Goal: Task Accomplishment & Management: Manage account settings

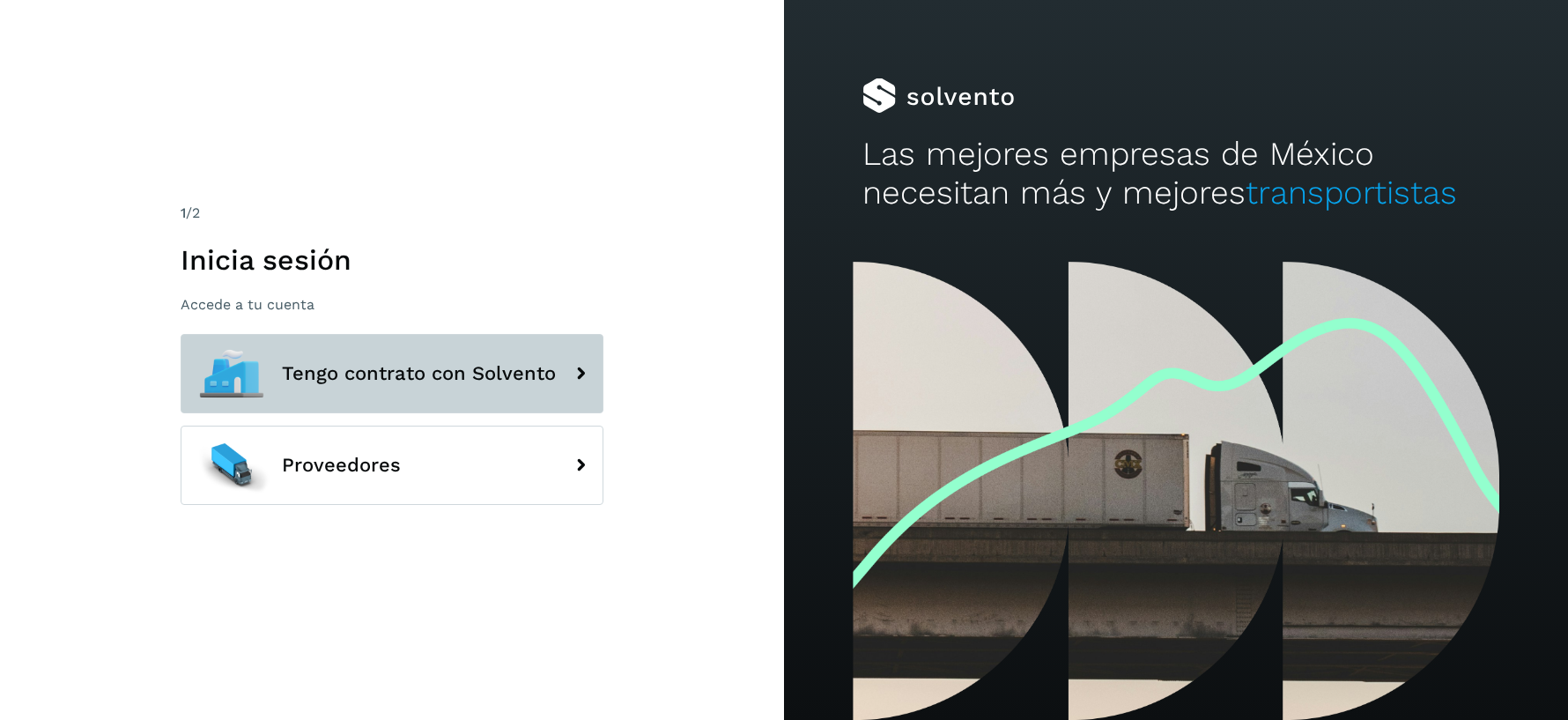
click at [411, 390] on button "Tengo contrato con Solvento" at bounding box center [391, 374] width 423 height 80
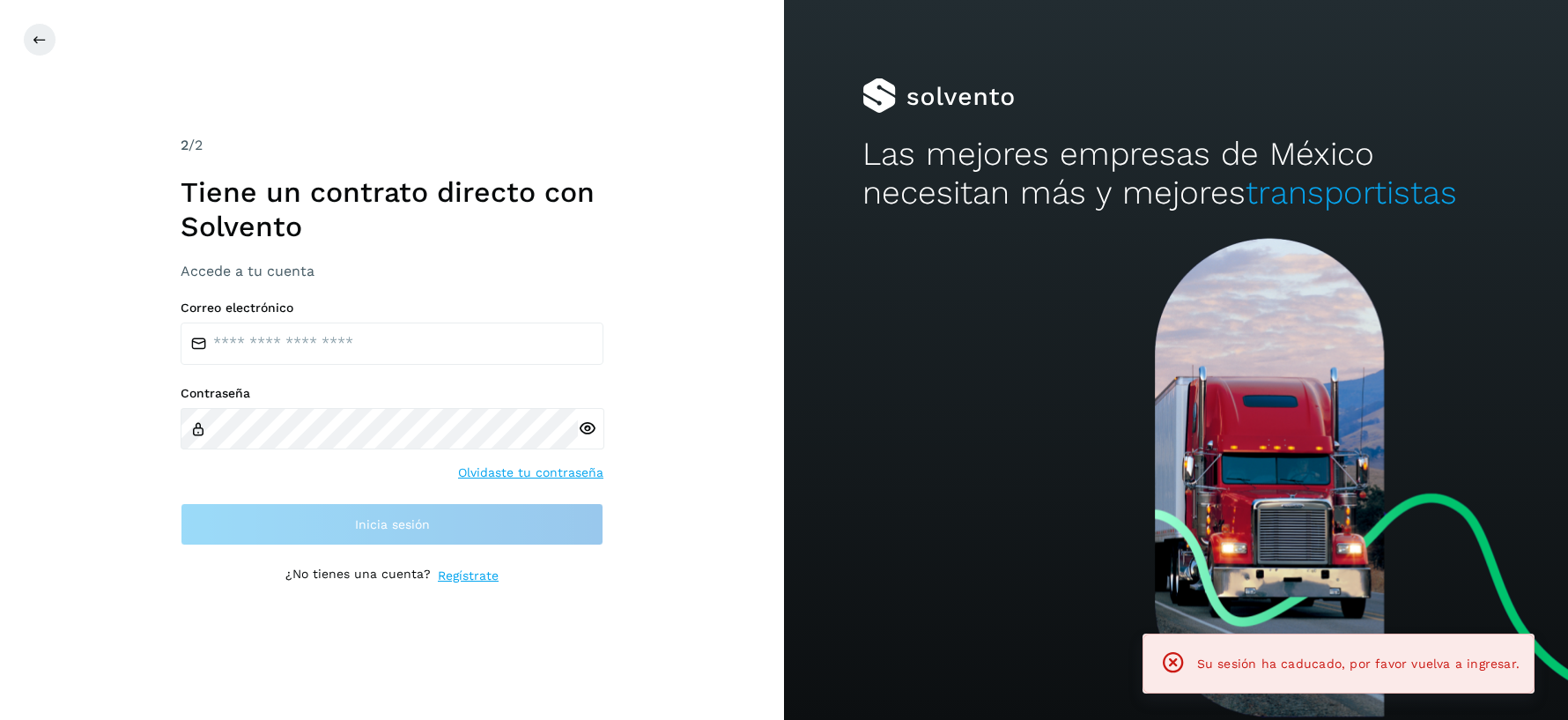
click at [363, 371] on div "Correo electrónico Contraseña Olvidaste tu contraseña Inicia sesión" at bounding box center [391, 422] width 423 height 245
click at [380, 359] on input "email" at bounding box center [391, 344] width 423 height 42
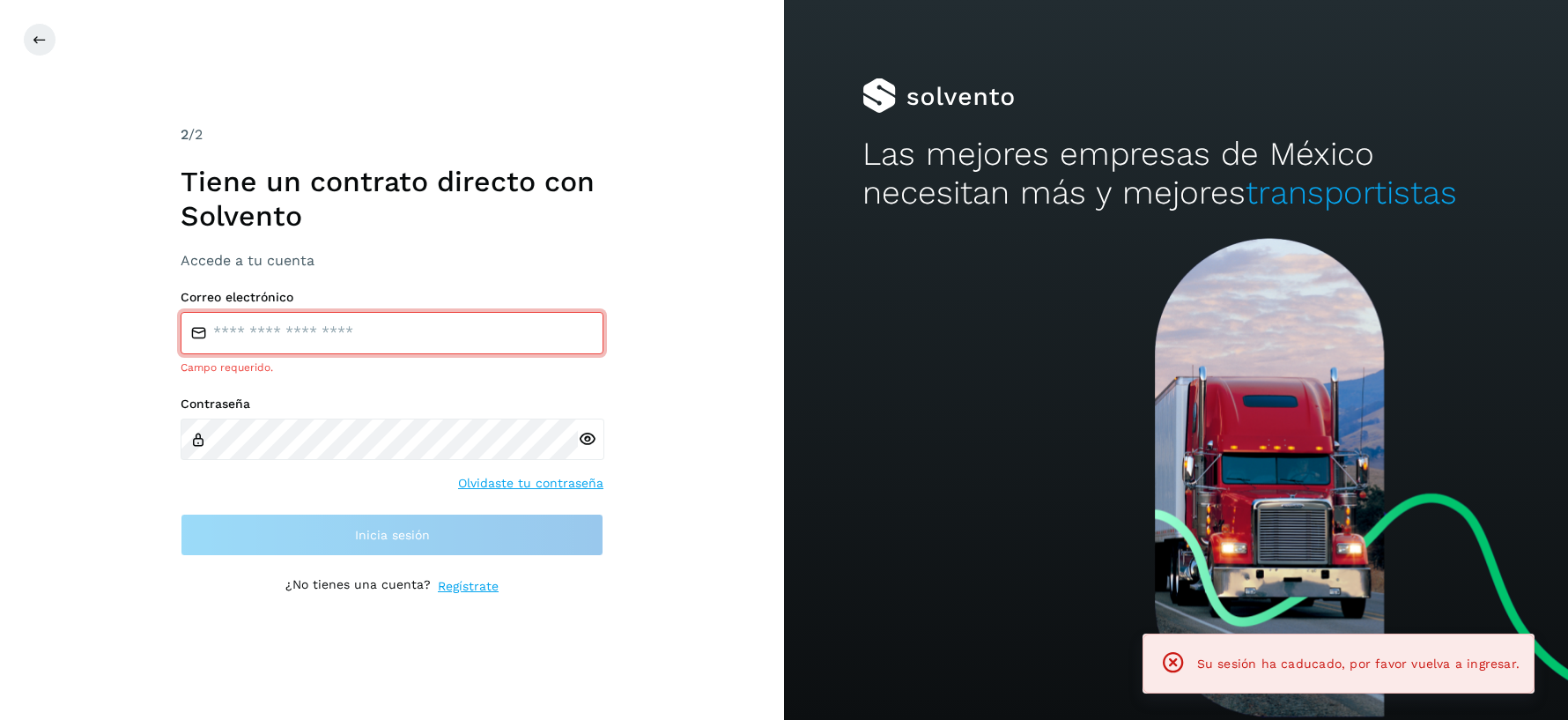
type input "**********"
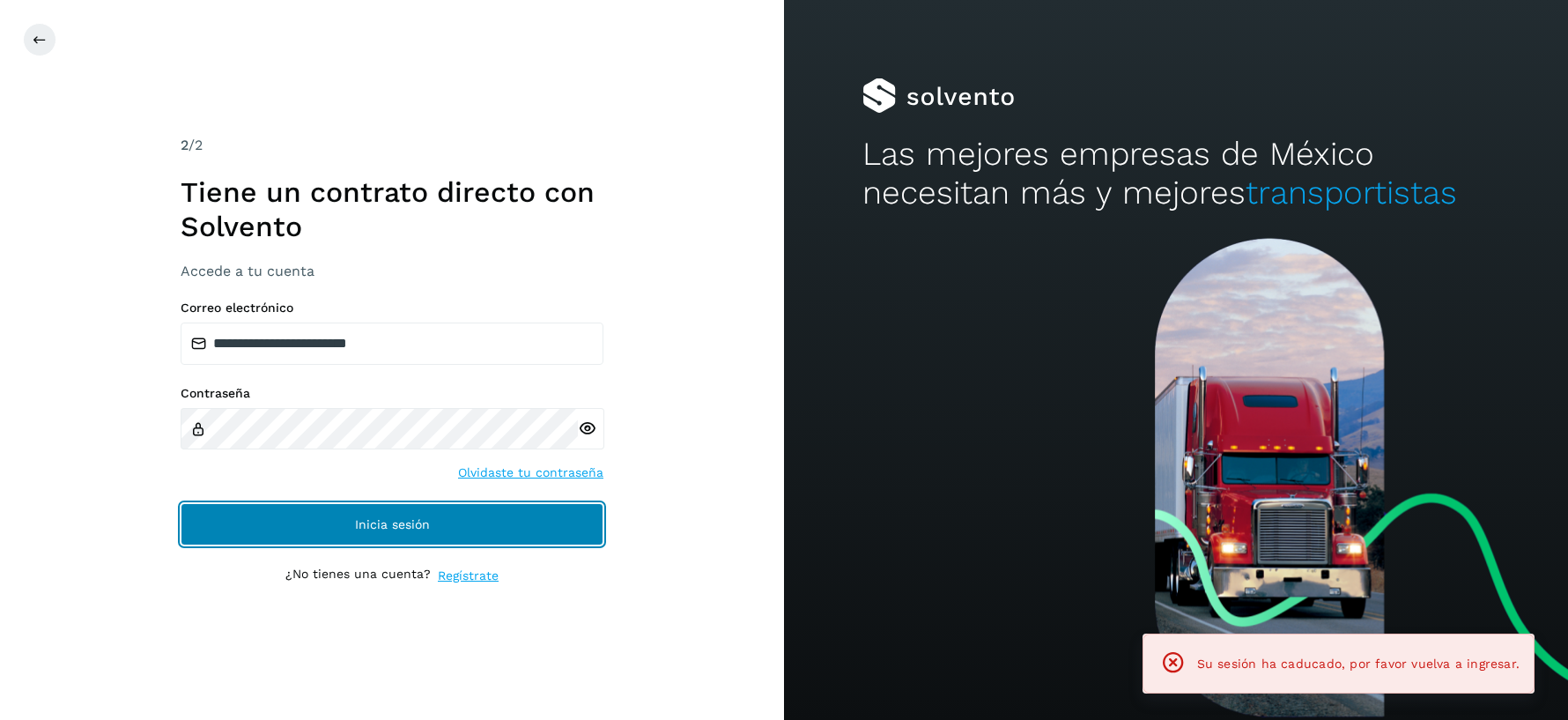
click at [392, 535] on button "Inicia sesión" at bounding box center [391, 525] width 423 height 42
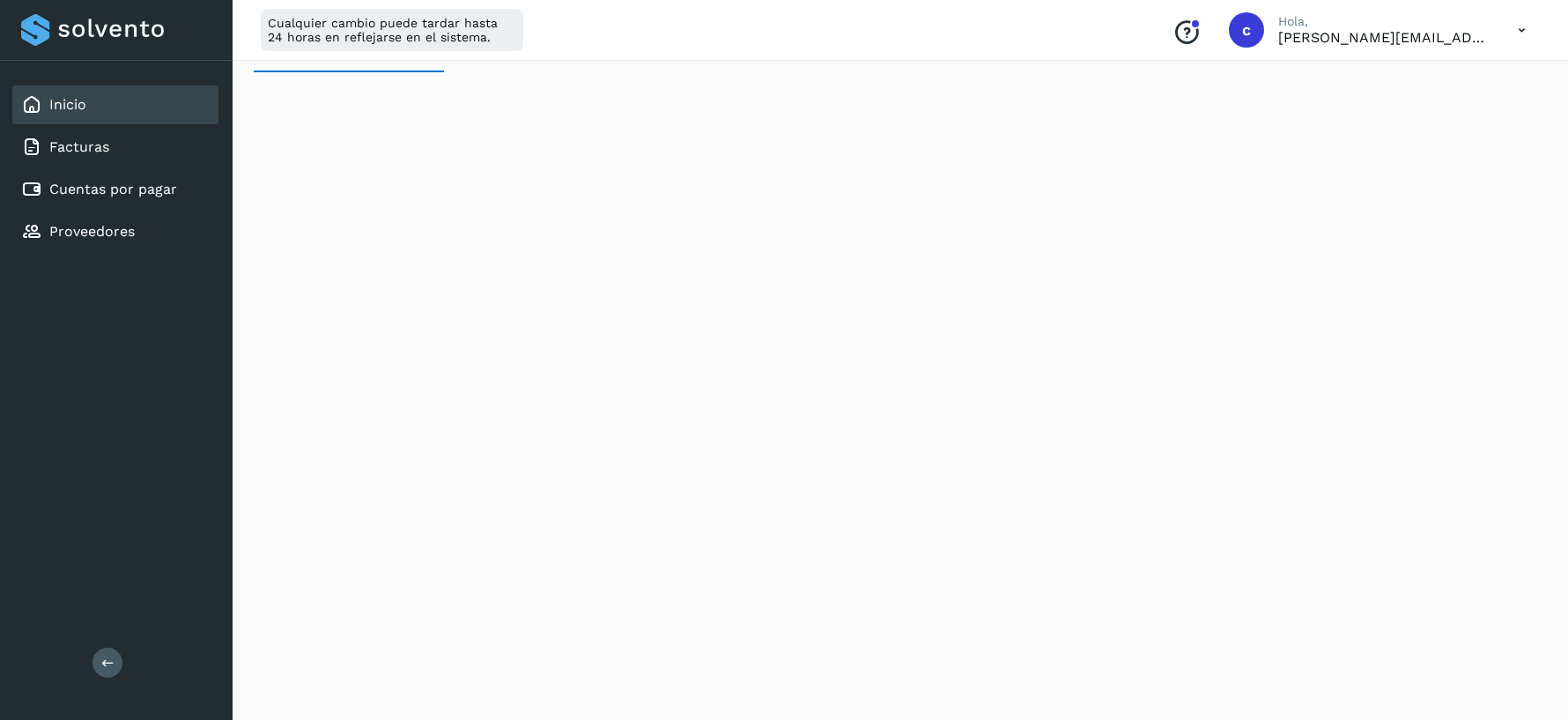
scroll to position [258, 0]
